Goal: Task Accomplishment & Management: Use online tool/utility

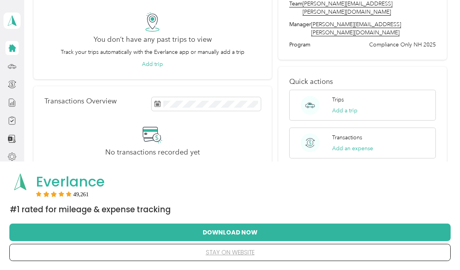
scroll to position [60, 0]
click at [348, 96] on div "Trips Add a trip" at bounding box center [344, 105] width 25 height 19
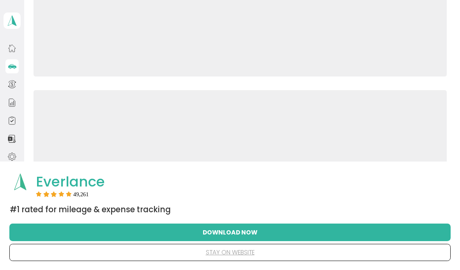
scroll to position [55, 0]
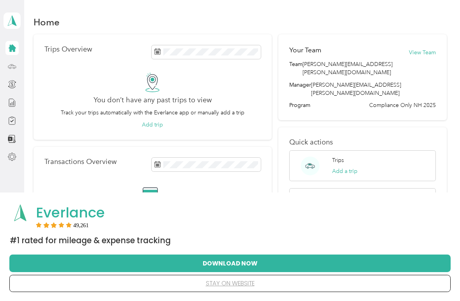
click at [18, 64] on div at bounding box center [11, 66] width 13 height 14
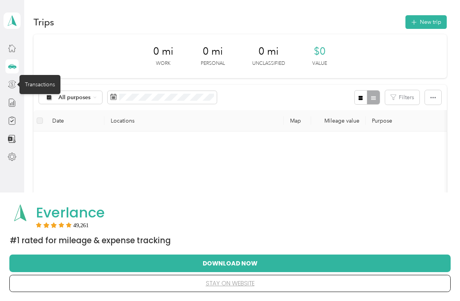
click at [15, 81] on icon at bounding box center [12, 84] width 9 height 9
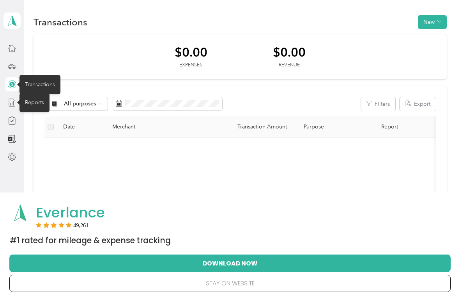
click at [14, 103] on line at bounding box center [14, 103] width 0 height 4
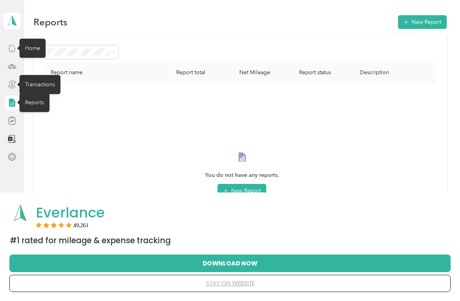
click at [14, 50] on icon at bounding box center [12, 48] width 9 height 9
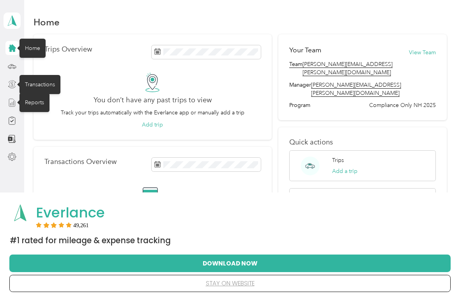
click at [90, 69] on div "Trips Overview You don’t have any past trips to view Track your trips automatic…" at bounding box center [153, 87] width 238 height 106
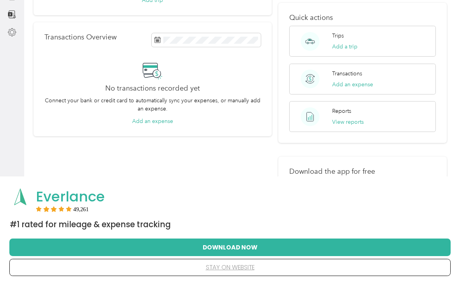
scroll to position [126, 0]
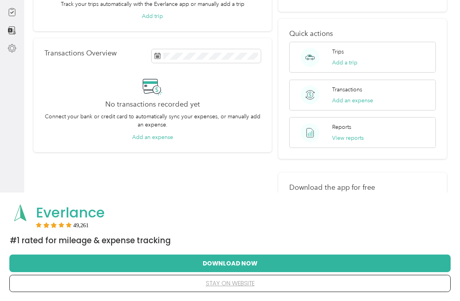
click at [248, 261] on button "Download Now" at bounding box center [230, 263] width 417 height 16
